Goal: Task Accomplishment & Management: Manage account settings

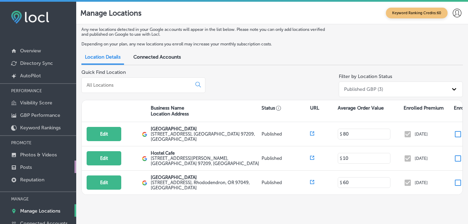
click at [28, 168] on p "Posts" at bounding box center [26, 167] width 12 height 6
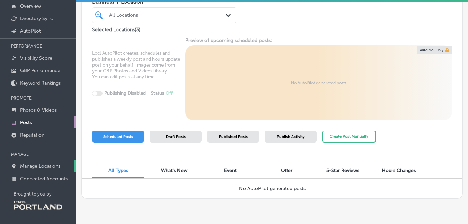
scroll to position [45, 0]
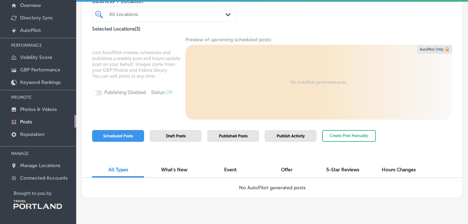
click at [234, 169] on span "Event" at bounding box center [230, 169] width 12 height 6
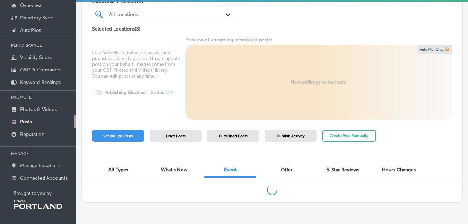
click at [235, 135] on span "Published Posts" at bounding box center [233, 136] width 29 height 4
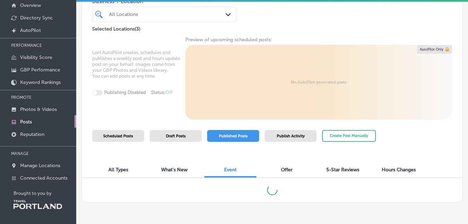
click at [180, 136] on span "Draft Posts" at bounding box center [176, 136] width 20 height 4
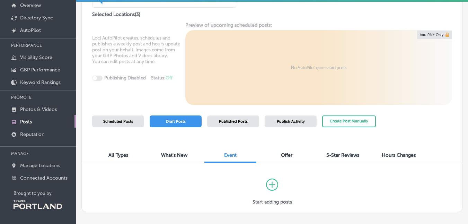
scroll to position [39, 0]
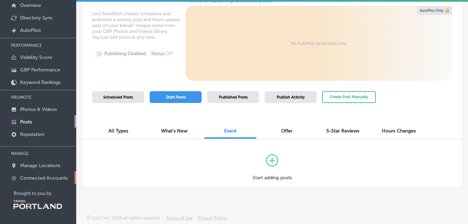
click at [52, 178] on p "Connected Accounts" at bounding box center [43, 178] width 47 height 6
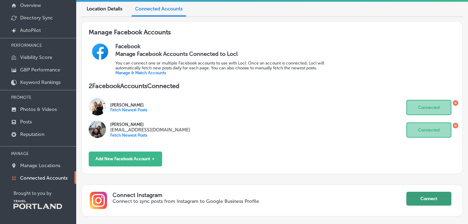
click at [416, 200] on button "Connect" at bounding box center [428, 198] width 45 height 14
click at [415, 198] on button "Connect" at bounding box center [428, 198] width 45 height 14
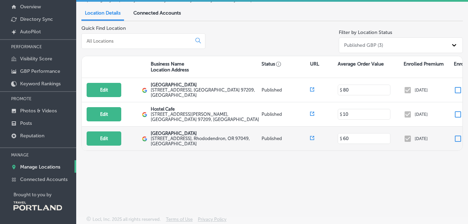
scroll to position [45, 0]
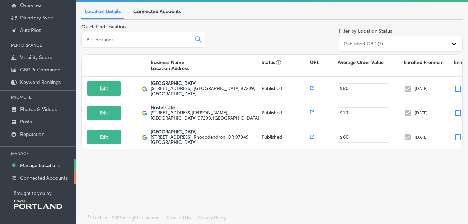
click at [54, 177] on p "Connected Accounts" at bounding box center [43, 178] width 47 height 6
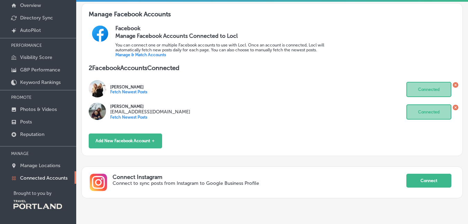
scroll to position [39, 0]
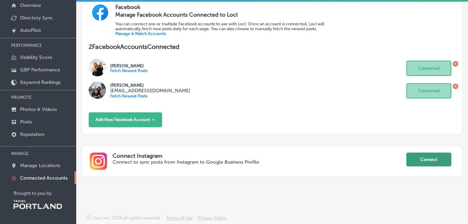
click at [422, 163] on button "Connect" at bounding box center [428, 159] width 45 height 14
click at [418, 154] on button "Connect" at bounding box center [428, 159] width 45 height 14
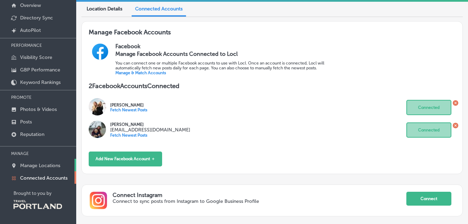
click at [56, 168] on p "Manage Locations" at bounding box center [40, 165] width 40 height 6
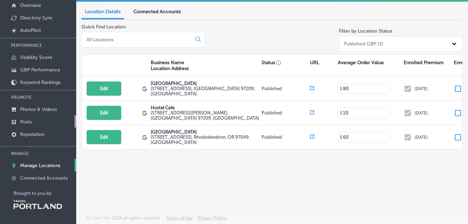
click at [31, 120] on p "Posts" at bounding box center [26, 122] width 12 height 6
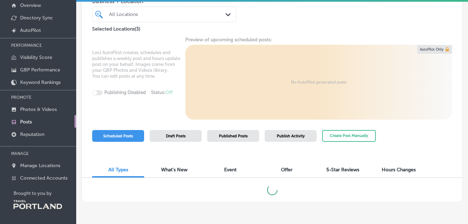
click at [190, 138] on div "Draft Posts" at bounding box center [176, 136] width 52 height 12
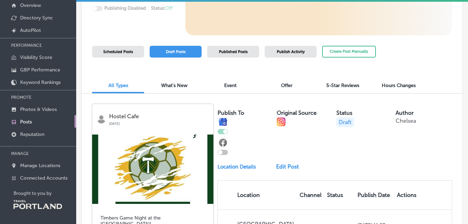
scroll to position [85, 0]
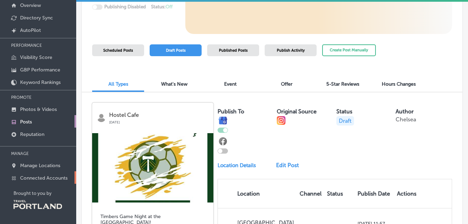
click at [54, 178] on p "Connected Accounts" at bounding box center [43, 178] width 47 height 6
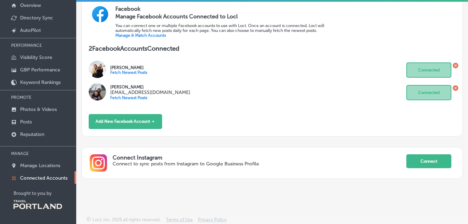
scroll to position [39, 0]
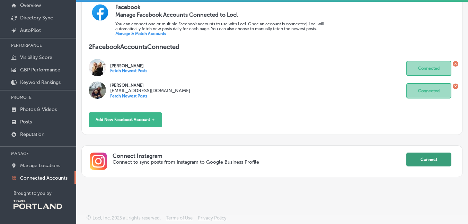
click at [425, 161] on button "Connect" at bounding box center [428, 159] width 45 height 14
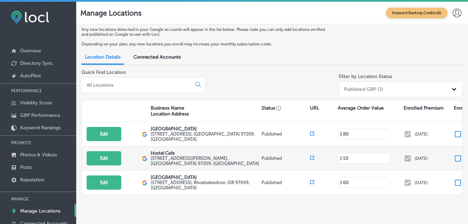
scroll to position [1, 0]
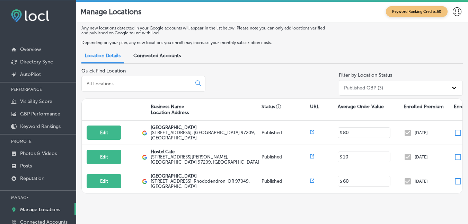
click at [163, 53] on span "Connected Accounts" at bounding box center [156, 56] width 47 height 6
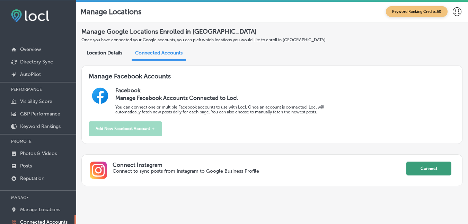
click at [420, 171] on button "Connect" at bounding box center [428, 168] width 45 height 14
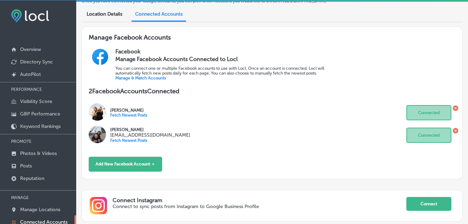
scroll to position [39, 0]
click at [416, 204] on button "Connect" at bounding box center [428, 203] width 45 height 14
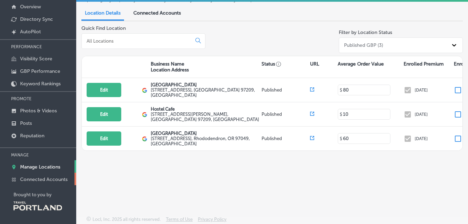
scroll to position [45, 0]
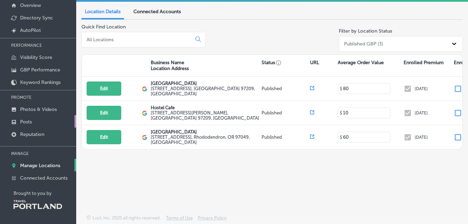
click at [30, 119] on p "Posts" at bounding box center [26, 122] width 12 height 6
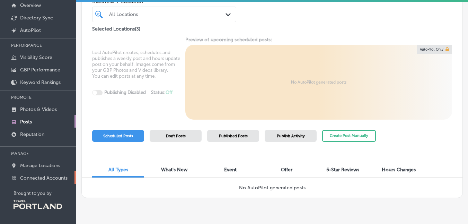
click at [52, 178] on p "Connected Accounts" at bounding box center [43, 178] width 47 height 6
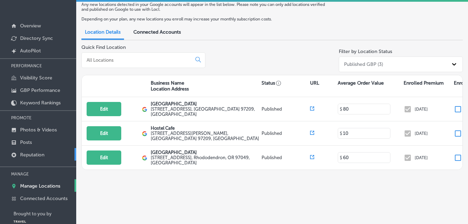
scroll to position [43, 0]
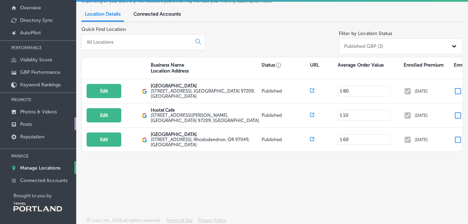
click at [26, 125] on p "Posts" at bounding box center [26, 124] width 12 height 6
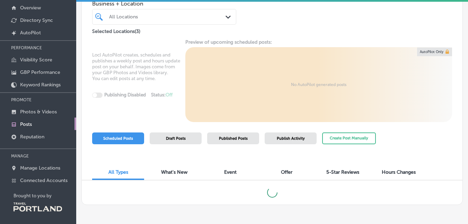
click at [177, 141] on div "Draft Posts" at bounding box center [176, 138] width 52 height 12
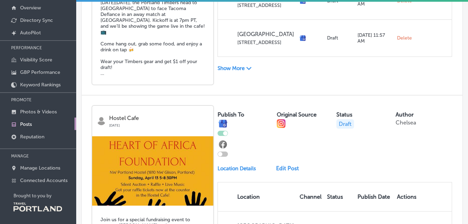
scroll to position [538, 0]
